Goal: Task Accomplishment & Management: Manage account settings

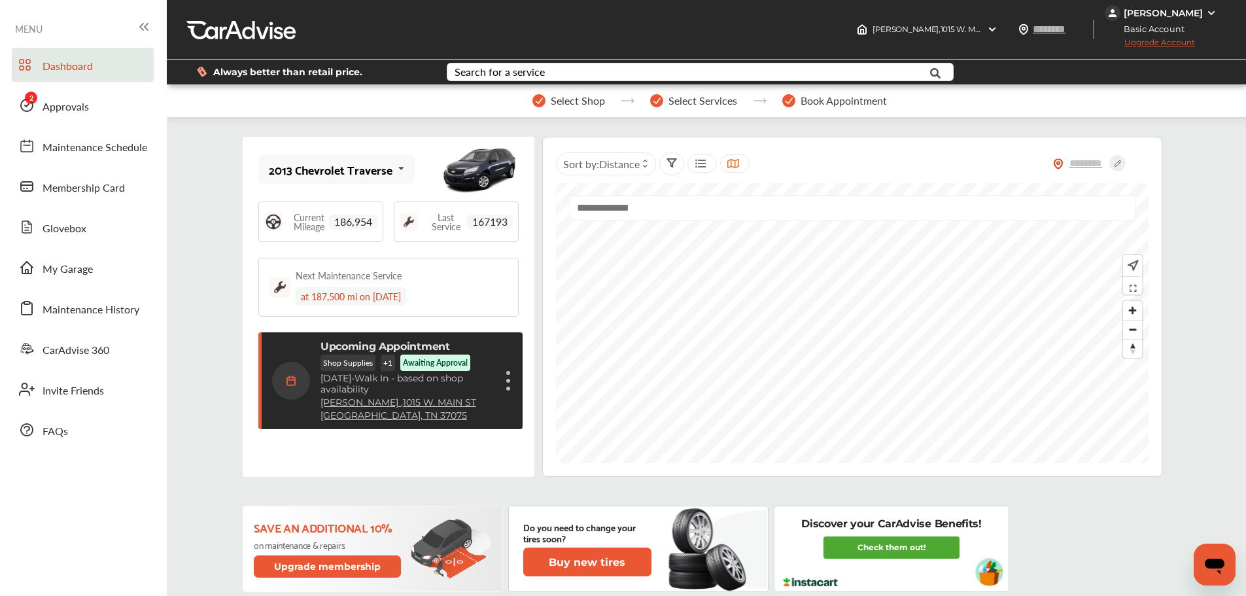
click at [94, 126] on div "Dashboard Approvals Maintenance Schedule Membership Card Glovebox My Garage Mai…" at bounding box center [84, 247] width 154 height 399
click at [97, 88] on link "Approvals" at bounding box center [83, 105] width 142 height 34
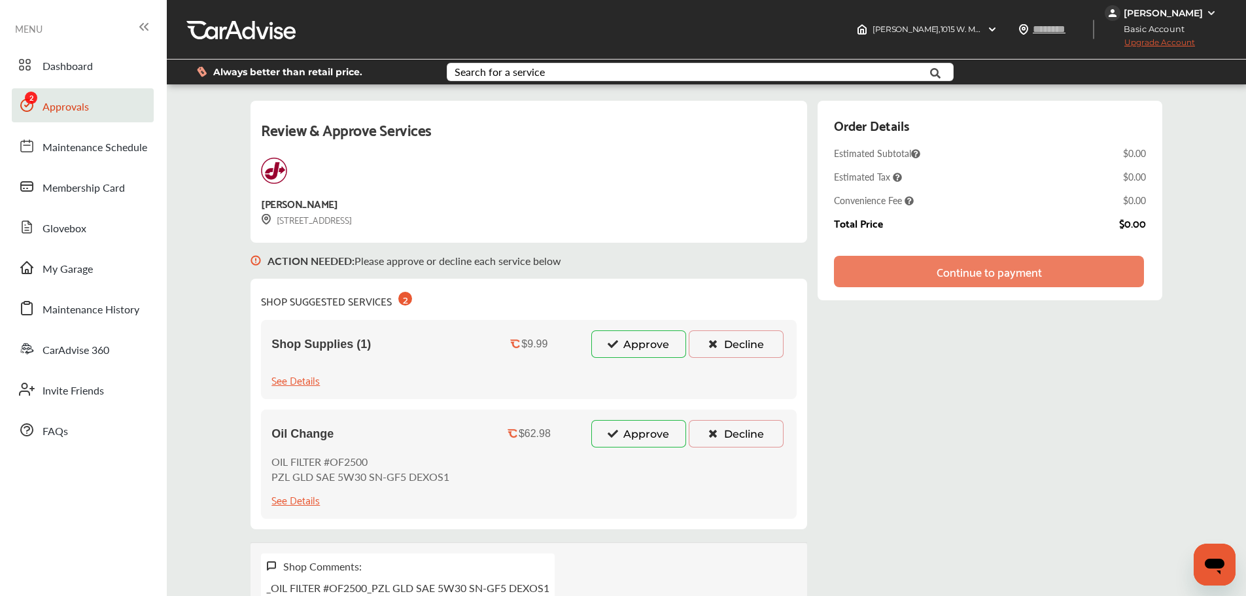
drag, startPoint x: 629, startPoint y: 430, endPoint x: 644, endPoint y: 401, distance: 32.2
click at [627, 432] on button "Approve" at bounding box center [638, 433] width 95 height 27
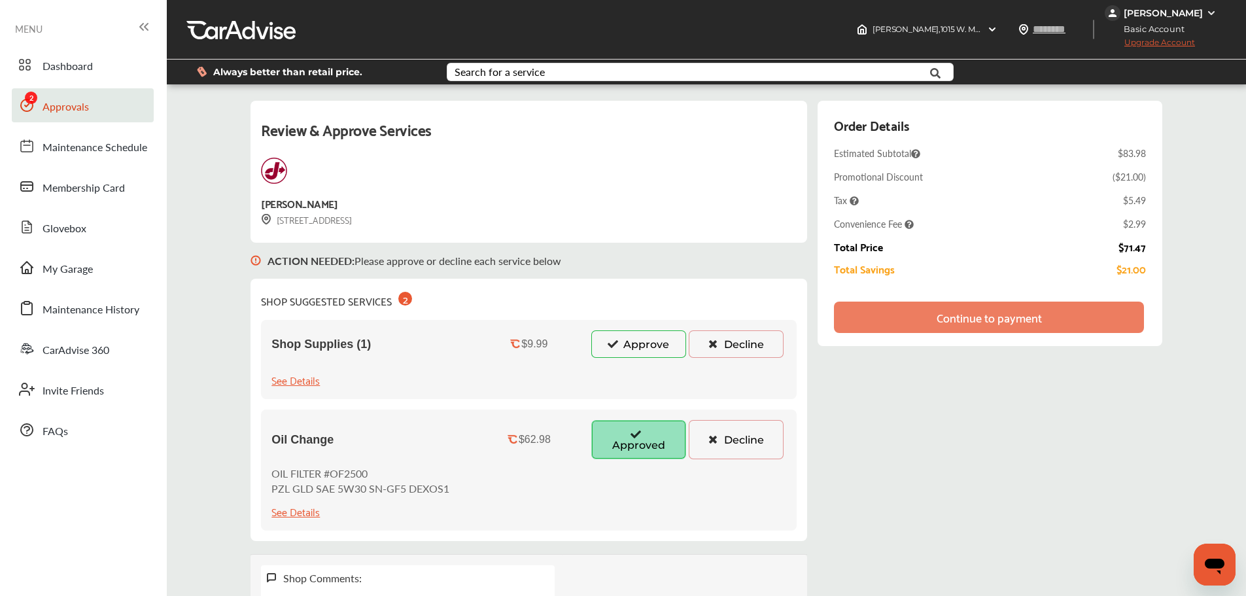
click at [623, 347] on button "Approve" at bounding box center [638, 343] width 95 height 27
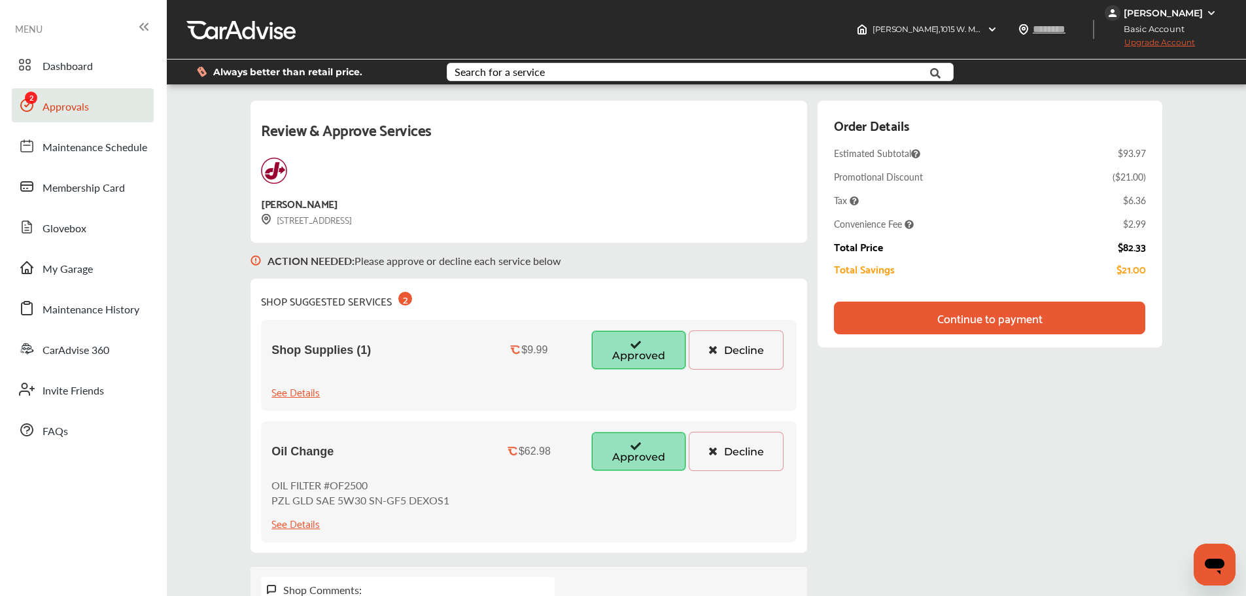
drag, startPoint x: 991, startPoint y: 309, endPoint x: 1003, endPoint y: 309, distance: 11.1
click at [991, 311] on div "Continue to payment" at bounding box center [989, 317] width 105 height 13
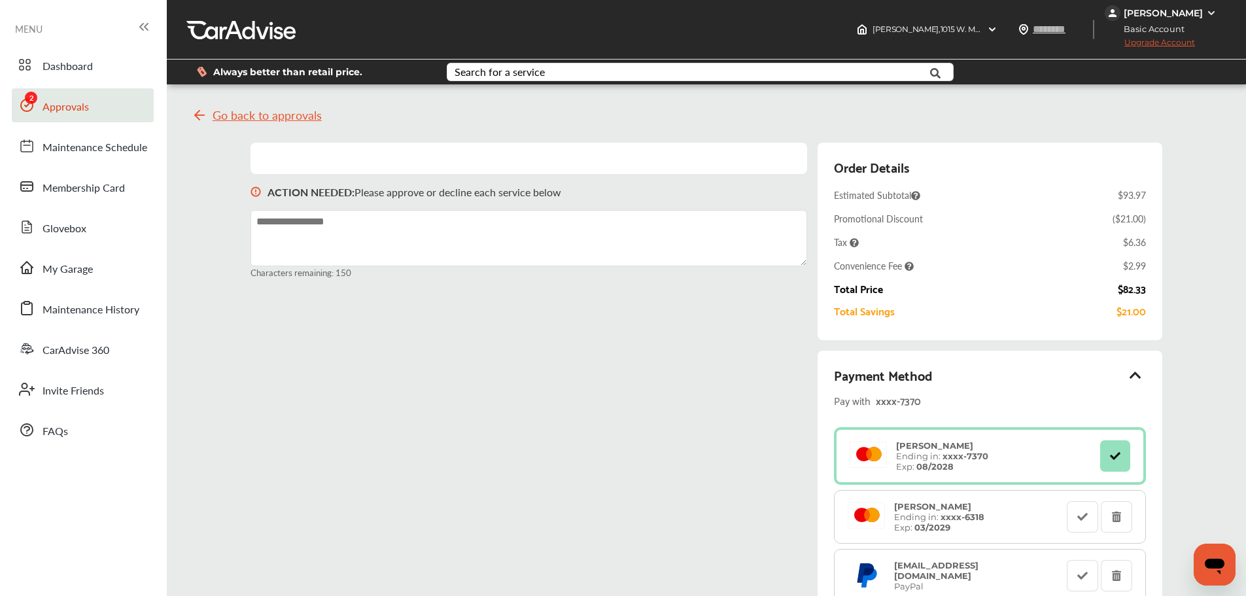
scroll to position [327, 0]
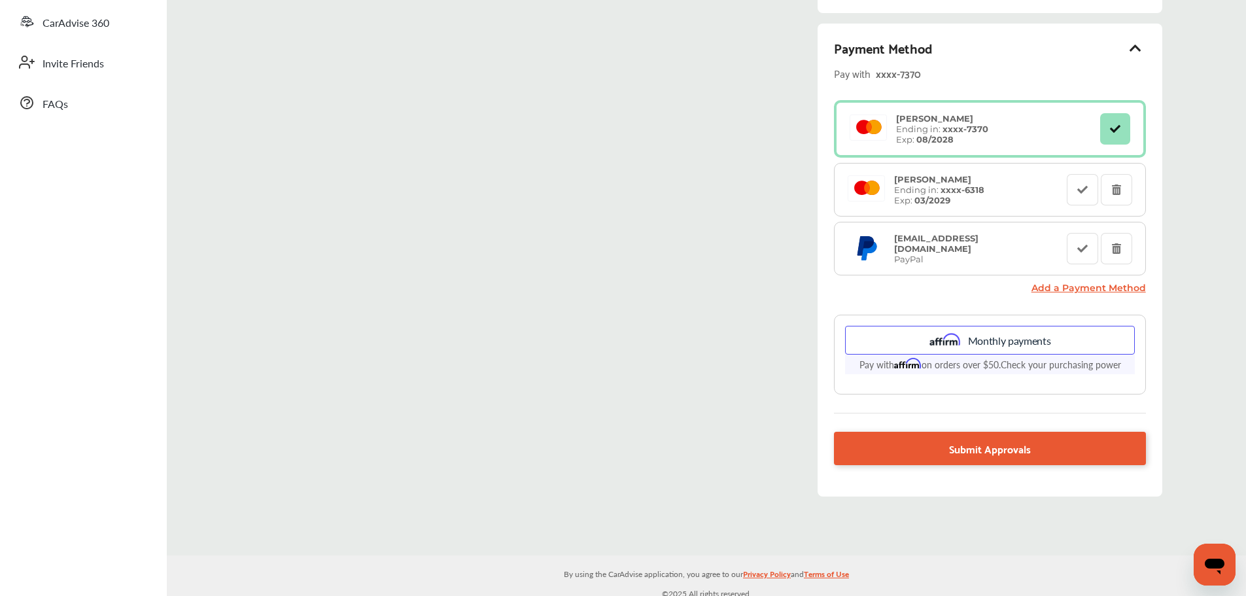
click at [1045, 447] on link "Submit Approvals" at bounding box center [989, 448] width 311 height 33
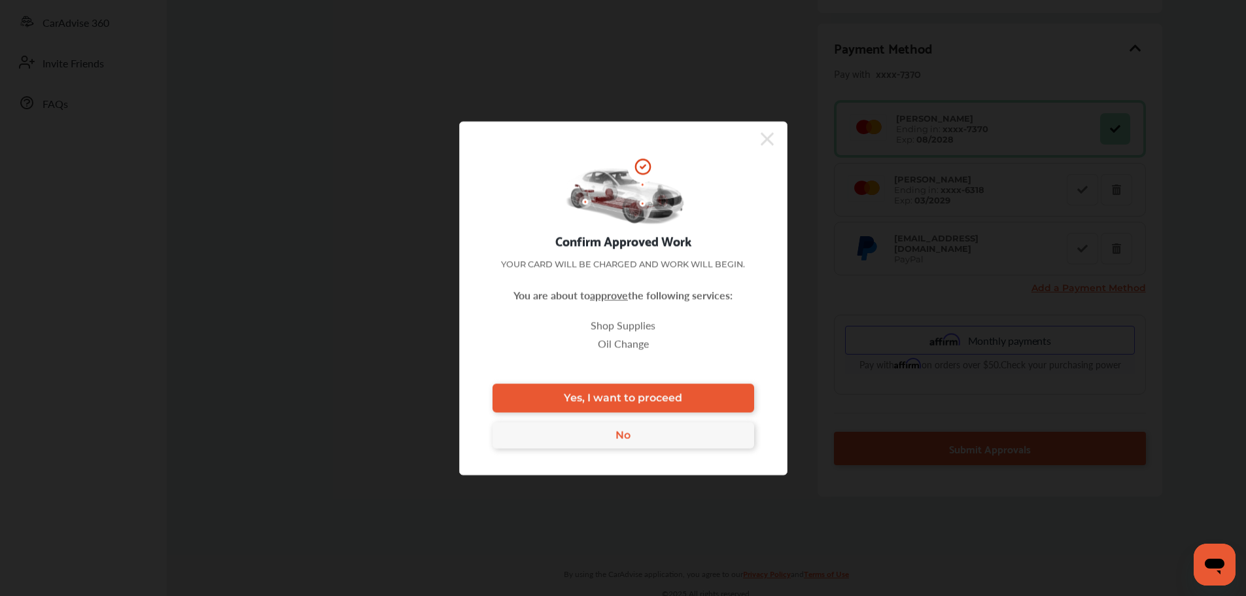
click at [676, 396] on span "Yes, I want to proceed" at bounding box center [623, 398] width 118 height 12
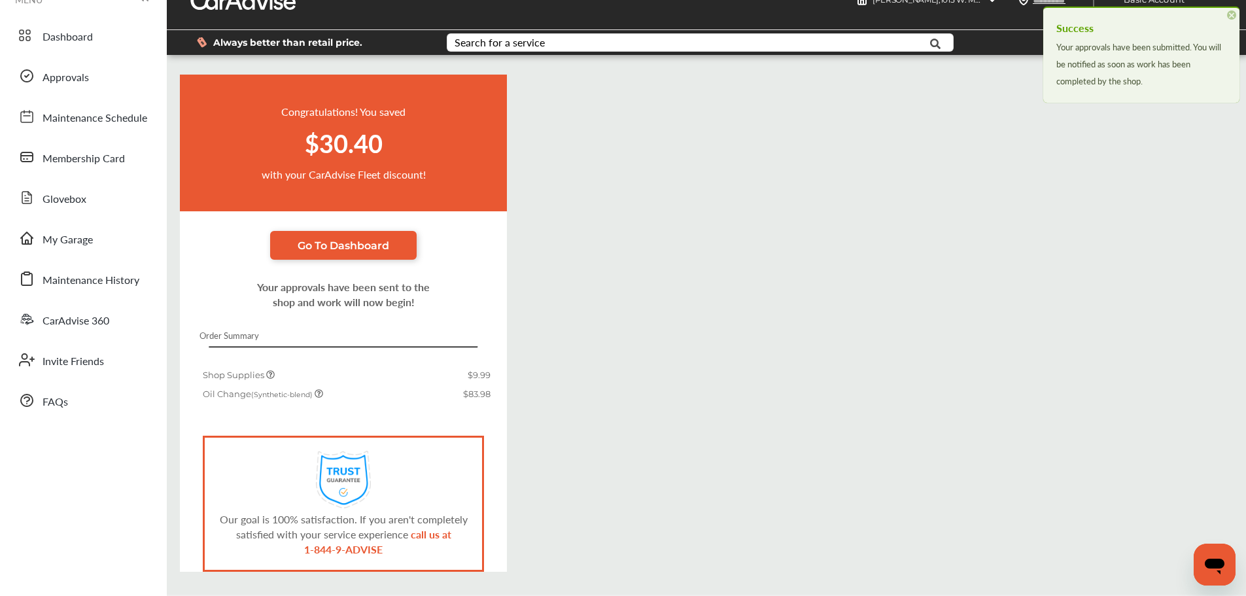
scroll to position [75, 0]
